Goal: Task Accomplishment & Management: Use online tool/utility

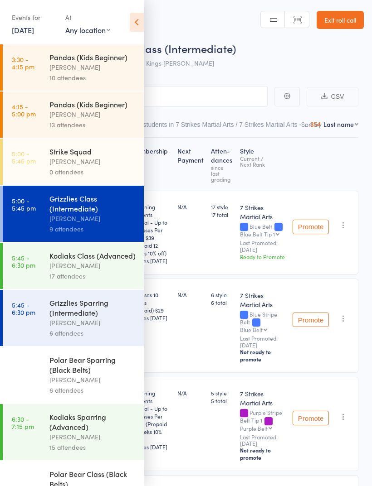
click at [104, 318] on div "Grizzlies Sparring (Intermediate)" at bounding box center [92, 308] width 87 height 20
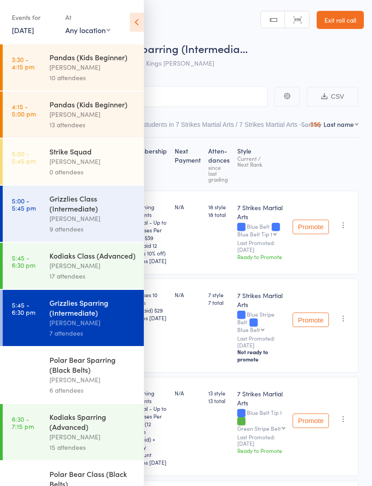
click at [132, 31] on icon at bounding box center [137, 22] width 14 height 19
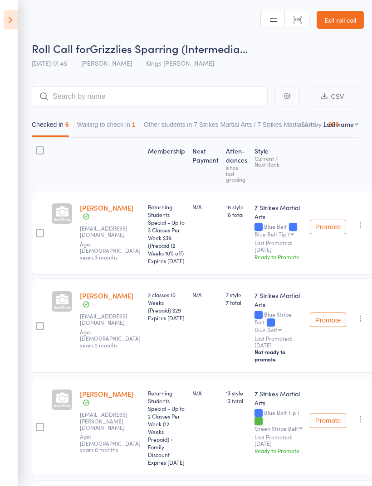
click at [17, 23] on icon at bounding box center [11, 19] width 14 height 19
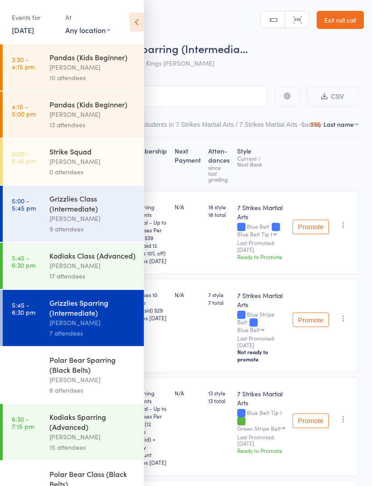
click at [113, 268] on div "[PERSON_NAME]" at bounding box center [92, 266] width 87 height 10
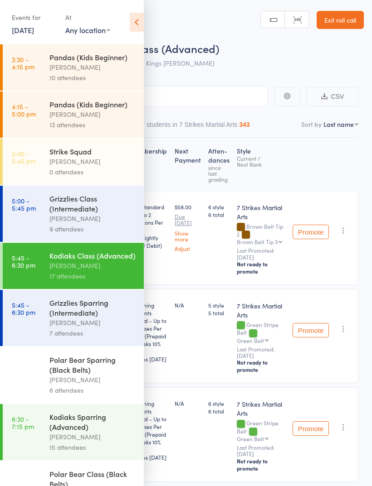
click at [139, 28] on icon at bounding box center [137, 22] width 14 height 19
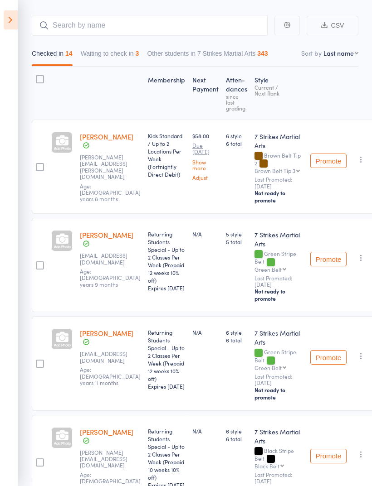
scroll to position [73, 0]
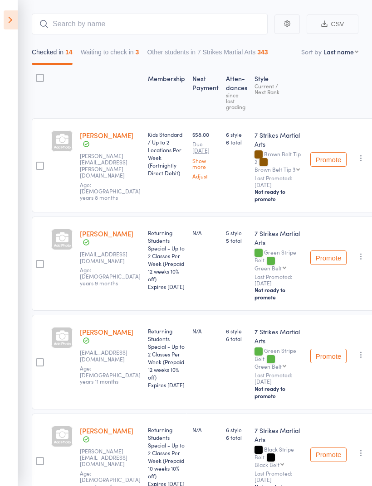
click at [15, 25] on icon at bounding box center [11, 19] width 14 height 19
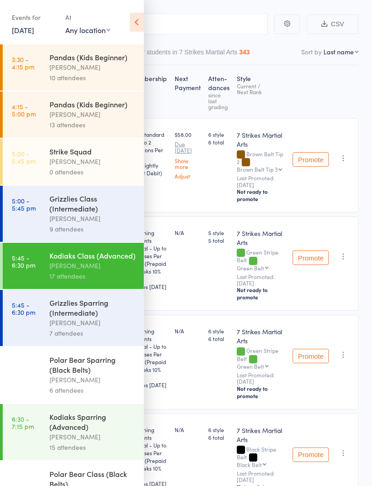
click at [34, 31] on link "[DATE]" at bounding box center [23, 30] width 22 height 10
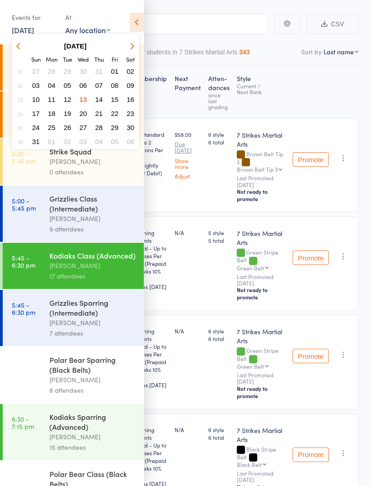
click at [117, 103] on span "15" at bounding box center [115, 100] width 8 height 8
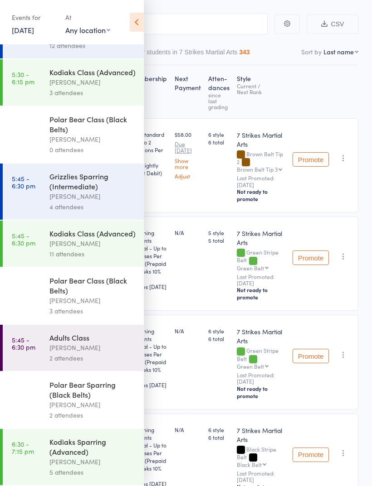
scroll to position [355, 0]
click at [141, 22] on icon at bounding box center [137, 22] width 14 height 19
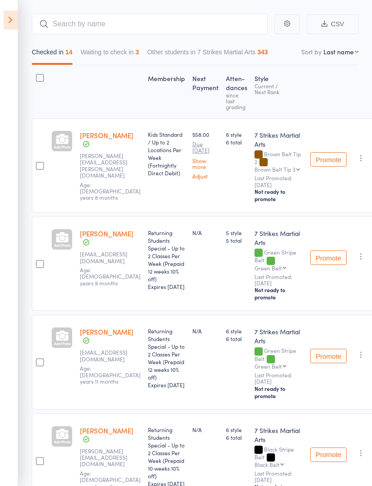
click at [9, 25] on icon at bounding box center [11, 19] width 14 height 19
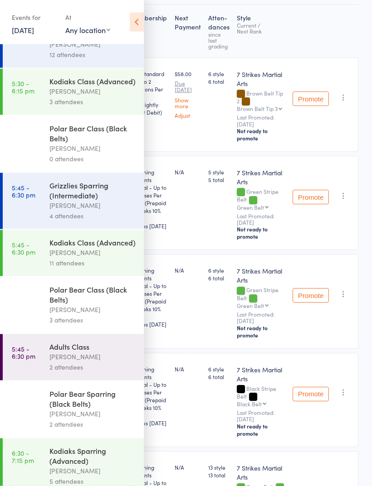
scroll to position [141, 0]
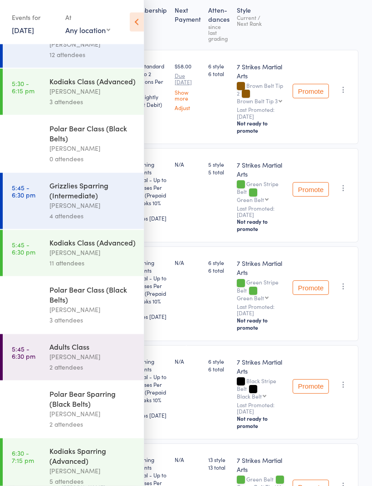
click at [94, 305] on div "Polar Bear Class (Black Belts)" at bounding box center [92, 295] width 87 height 20
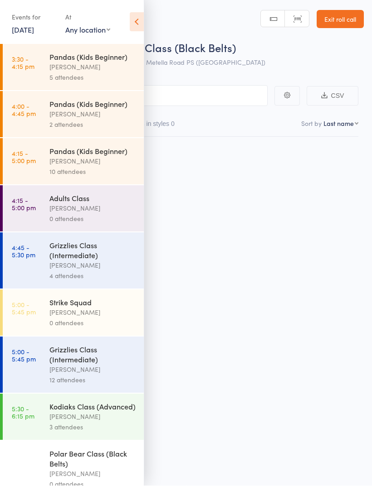
scroll to position [6, 0]
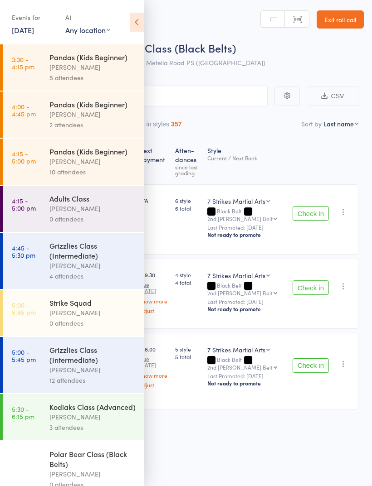
click at [136, 24] on icon at bounding box center [137, 22] width 14 height 19
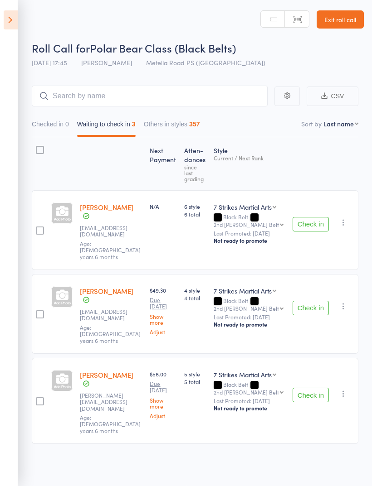
click at [15, 18] on icon at bounding box center [11, 19] width 14 height 19
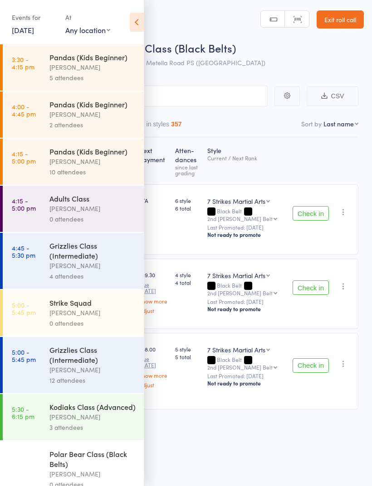
click at [34, 33] on link "15 Aug, 2025" at bounding box center [23, 30] width 22 height 10
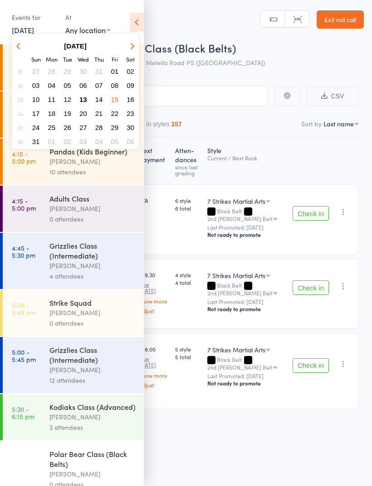
click at [85, 105] on button "13" at bounding box center [83, 99] width 14 height 12
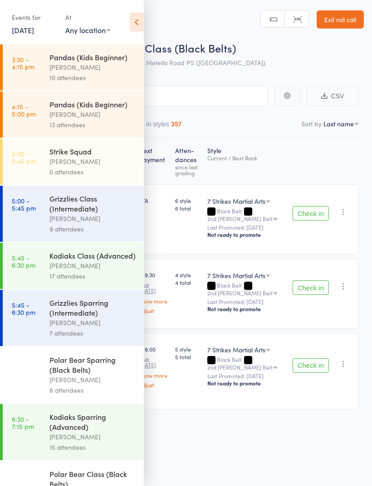
click at [137, 28] on icon at bounding box center [137, 22] width 14 height 19
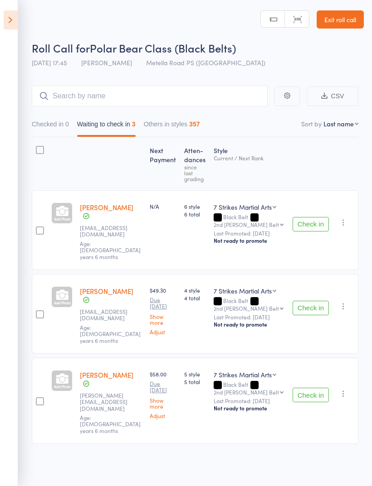
click at [17, 20] on icon at bounding box center [11, 19] width 14 height 19
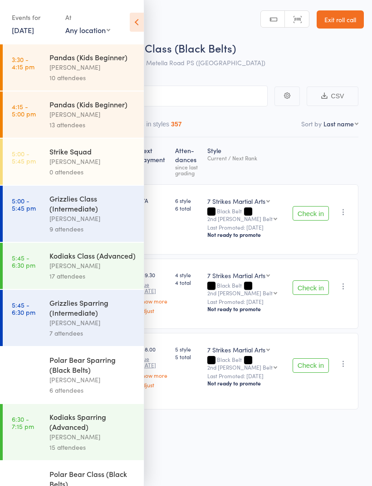
click at [97, 375] on div "Polar Bear Sparring (Black Belts)" at bounding box center [92, 365] width 87 height 20
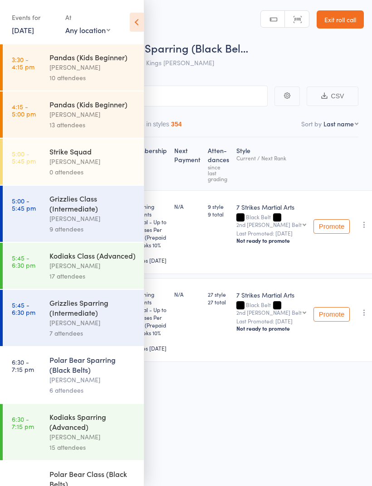
click at [135, 21] on icon at bounding box center [137, 22] width 14 height 19
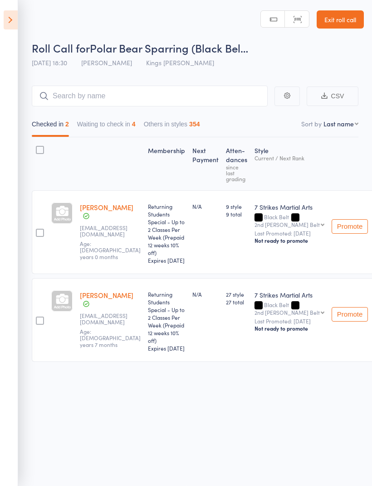
click at [120, 121] on button "Waiting to check in 4" at bounding box center [106, 126] width 58 height 21
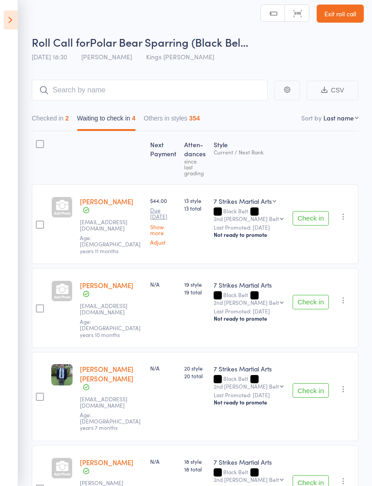
click at [316, 476] on button "Check in" at bounding box center [310, 483] width 36 height 15
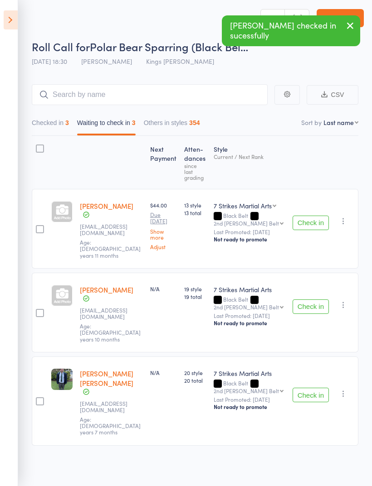
click at [316, 300] on button "Check in" at bounding box center [310, 307] width 36 height 15
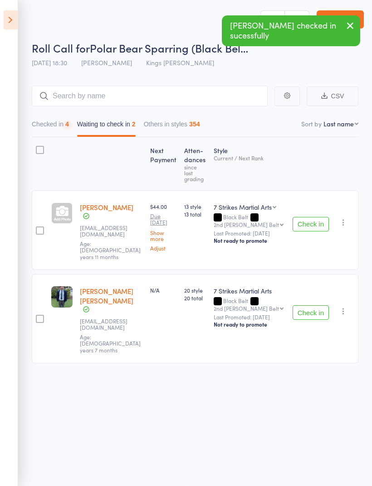
click at [312, 306] on button "Check in" at bounding box center [310, 313] width 36 height 15
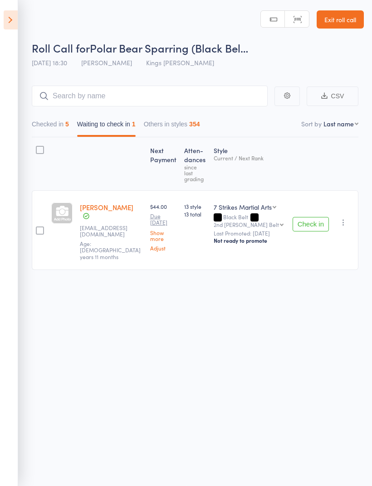
click at [53, 117] on button "Checked in 5" at bounding box center [50, 126] width 37 height 21
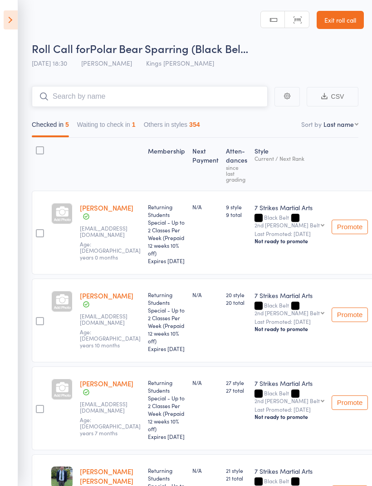
click at [144, 97] on input "search" at bounding box center [150, 96] width 236 height 21
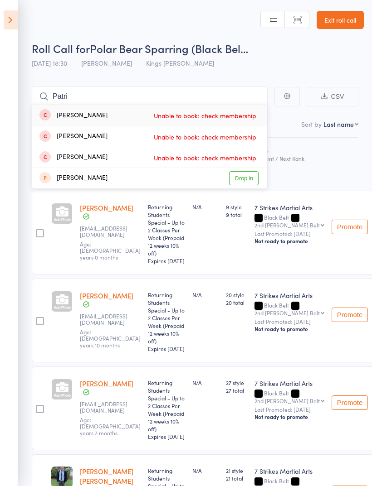
click at [275, 66] on div "Roll Call for Polar Bear Sparring (Black Bel… 13 Aug 18:30 Daniel Jancek Kings …" at bounding box center [198, 57] width 332 height 32
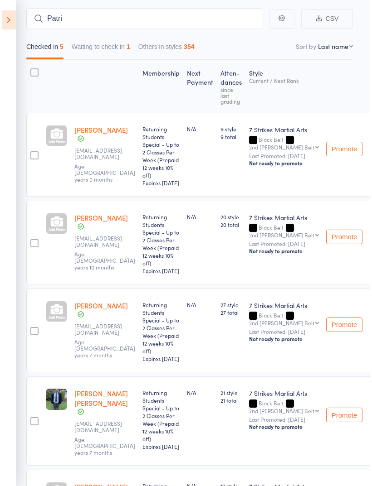
scroll to position [0, 4]
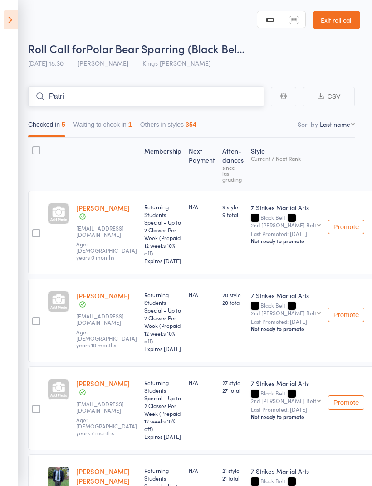
click at [167, 99] on input "Patri" at bounding box center [146, 96] width 236 height 21
type input "P"
type input "E"
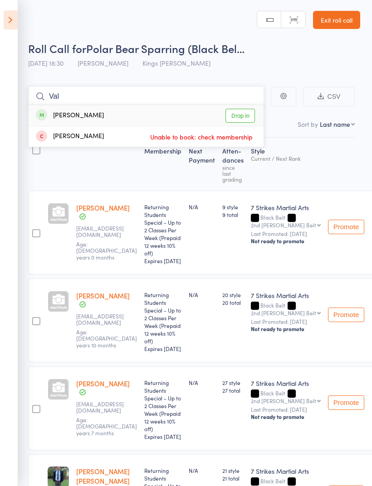
type input "Val"
click at [243, 118] on link "Drop in" at bounding box center [239, 116] width 29 height 14
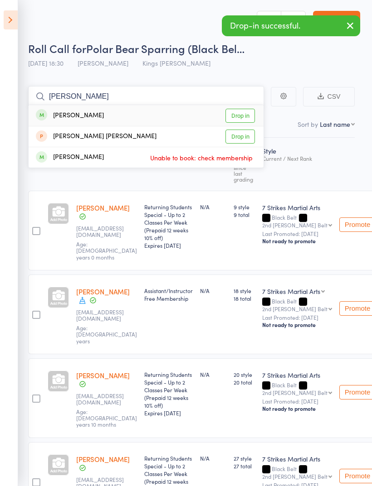
type input "Amie"
click at [242, 138] on link "Drop in" at bounding box center [239, 137] width 29 height 14
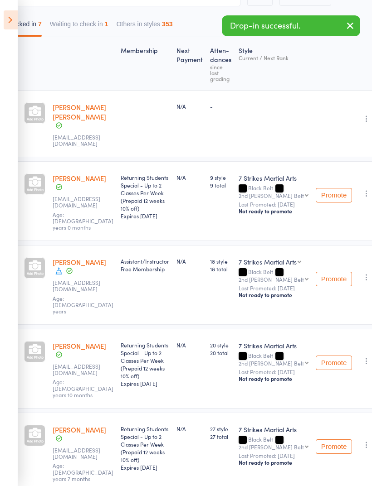
scroll to position [243, 27]
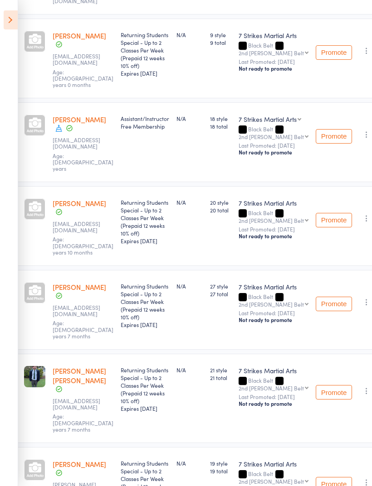
click at [15, 24] on icon at bounding box center [11, 19] width 14 height 19
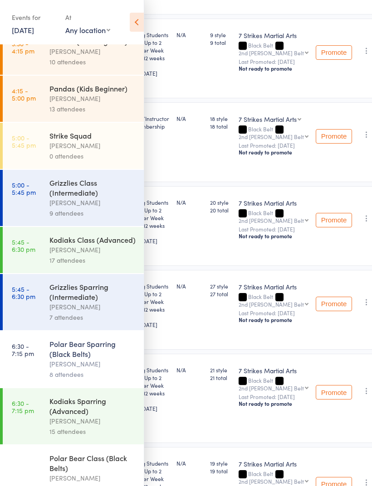
scroll to position [15, 0]
click at [100, 417] on div "Kodiaks Sparring (Advanced)" at bounding box center [92, 407] width 87 height 20
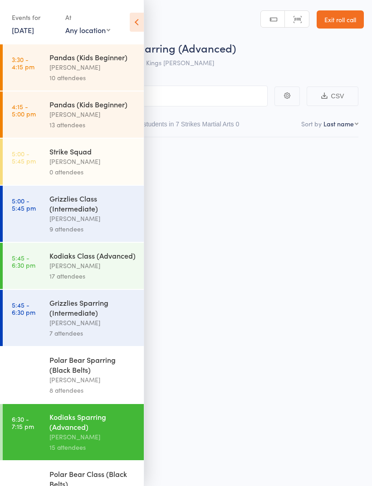
scroll to position [6, 0]
click at [137, 29] on icon at bounding box center [137, 22] width 14 height 19
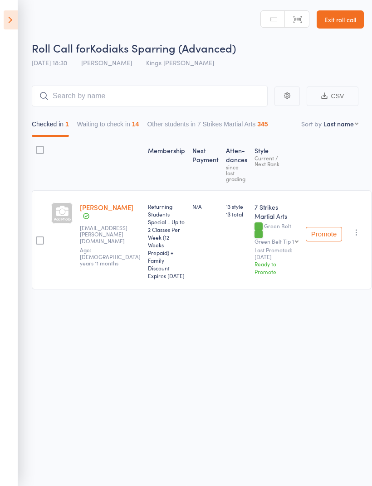
click at [126, 125] on button "Waiting to check in 14" at bounding box center [108, 126] width 62 height 21
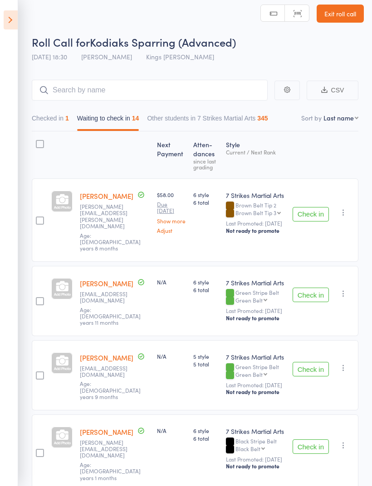
click at [313, 207] on button "Check in" at bounding box center [310, 214] width 36 height 15
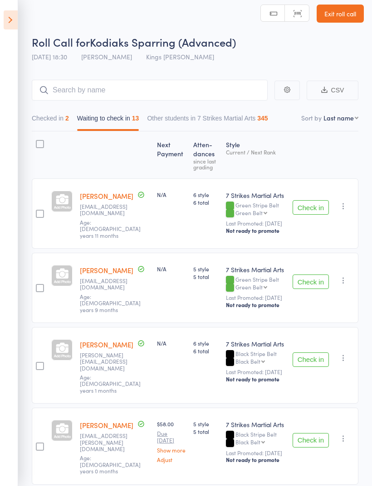
click at [307, 200] on button "Check in" at bounding box center [310, 207] width 36 height 15
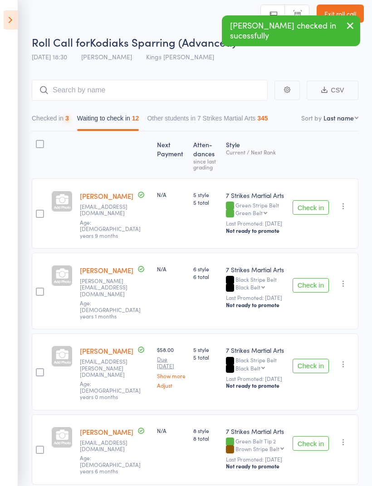
click at [311, 205] on button "Check in" at bounding box center [310, 207] width 36 height 15
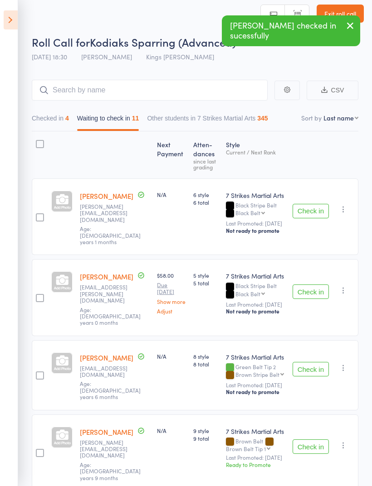
click at [309, 210] on button "Check in" at bounding box center [310, 211] width 36 height 15
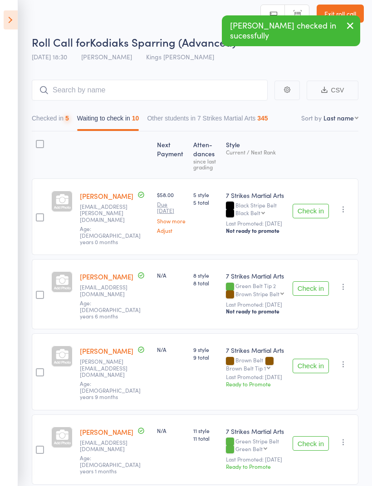
click at [312, 212] on button "Check in" at bounding box center [310, 211] width 36 height 15
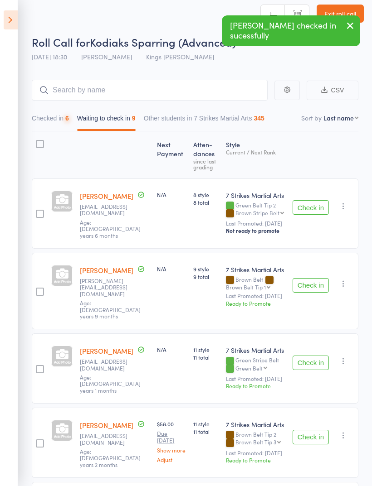
click at [313, 207] on button "Check in" at bounding box center [310, 207] width 36 height 15
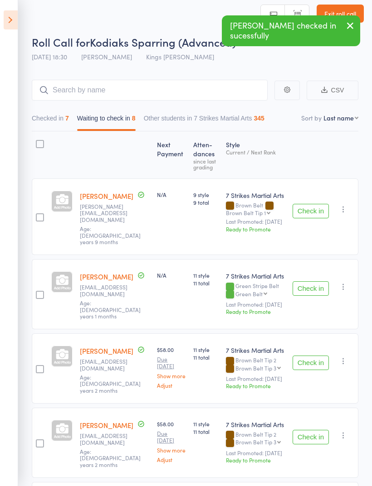
click at [314, 209] on button "Check in" at bounding box center [310, 211] width 36 height 15
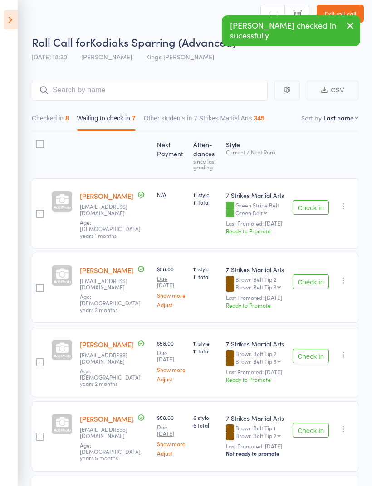
click at [312, 207] on button "Check in" at bounding box center [310, 207] width 36 height 15
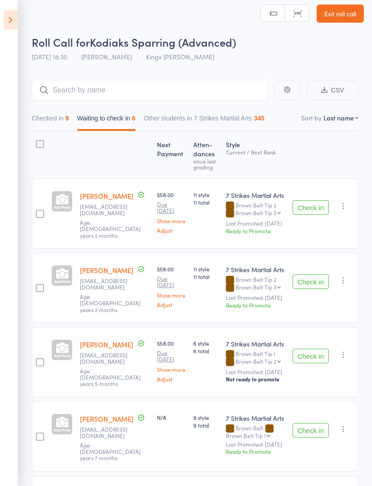
click at [309, 359] on button "Check in" at bounding box center [310, 356] width 36 height 15
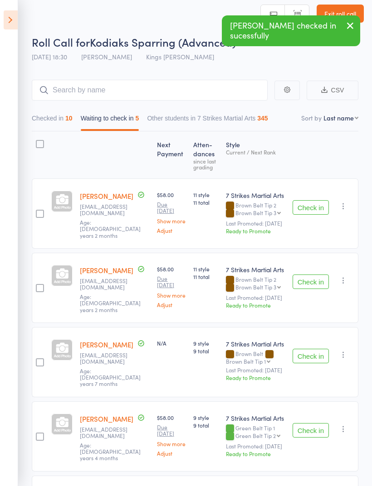
click at [313, 358] on button "Check in" at bounding box center [310, 356] width 36 height 15
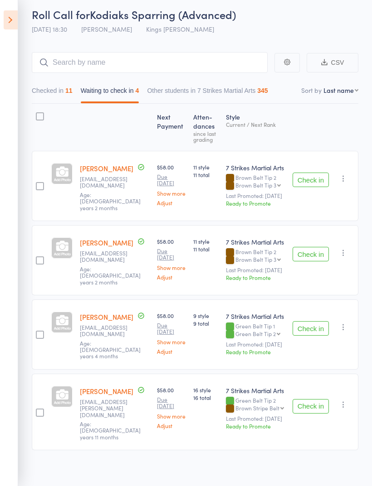
scroll to position [35, 0]
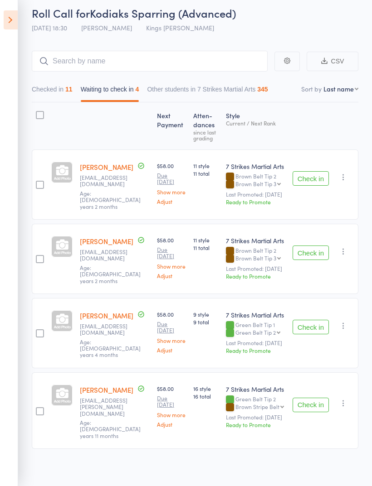
click at [301, 404] on button "Check in" at bounding box center [310, 405] width 36 height 15
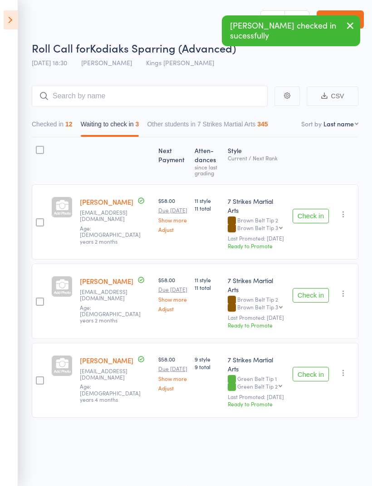
click at [318, 350] on div "Check in Check in Promote Send message Add Note Add Task Add Flag Remove Mark a…" at bounding box center [323, 380] width 69 height 75
click at [306, 367] on button "Check in" at bounding box center [310, 374] width 36 height 15
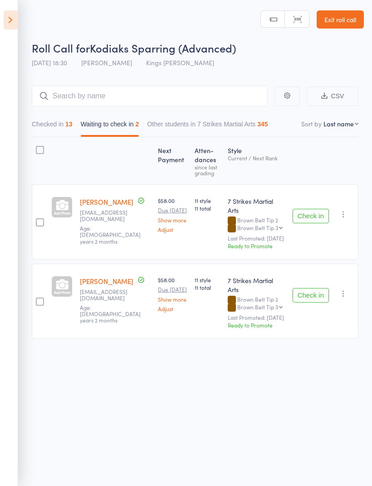
click at [63, 126] on button "Checked in 13" at bounding box center [52, 126] width 41 height 21
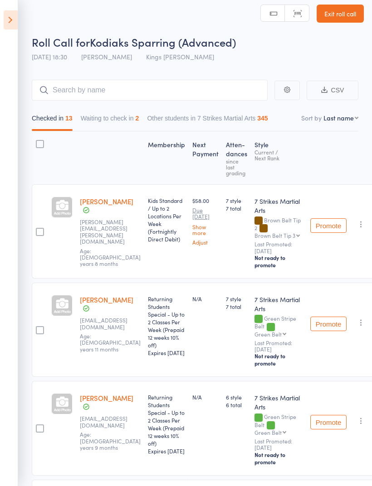
click at [13, 14] on icon at bounding box center [11, 19] width 14 height 19
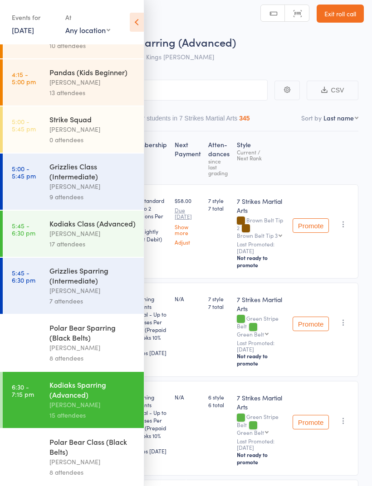
scroll to position [45, 0]
